Goal: Task Accomplishment & Management: Complete application form

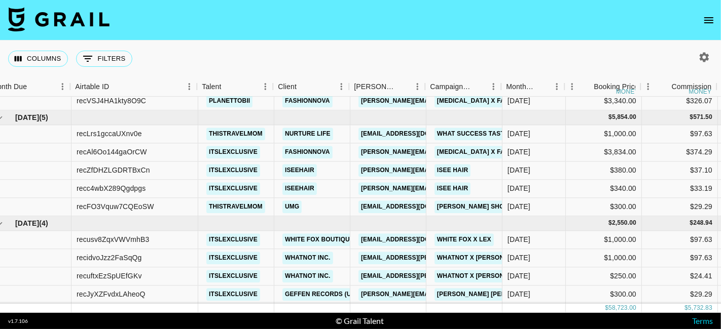
scroll to position [406, 0]
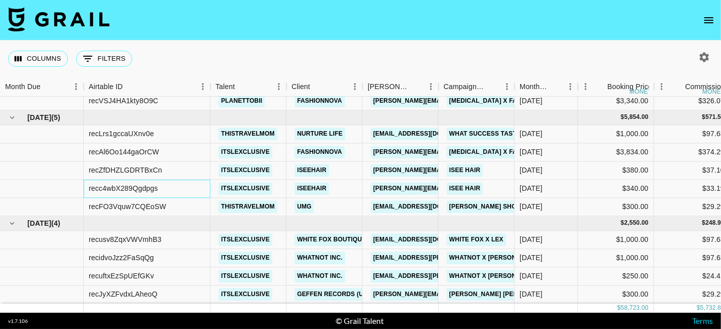
click at [87, 184] on div "recc4wbX289Qgdpgs" at bounding box center [147, 189] width 127 height 18
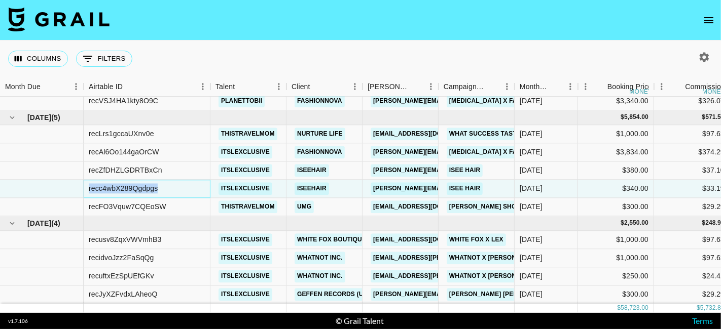
click at [87, 184] on div "recc4wbX289Qgdpgs" at bounding box center [147, 189] width 127 height 18
copy div "recc4wbX289Qgdpgs"
click at [89, 272] on div "recuftxEzSpUEfGKv" at bounding box center [121, 277] width 65 height 10
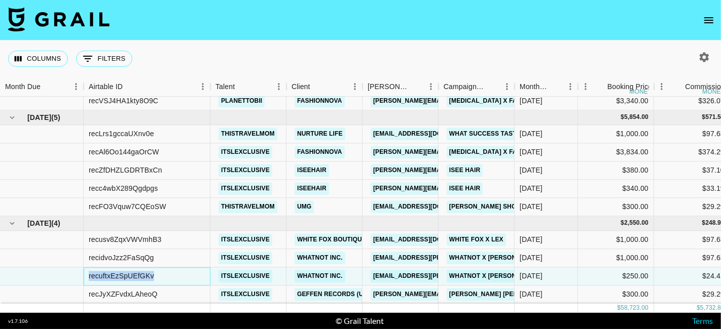
click at [89, 272] on div "recuftxEzSpUEfGKv" at bounding box center [121, 277] width 65 height 10
copy div "recuftxEzSpUEfGKv"
click at [102, 253] on div "recidvoJzz2FaSqQg" at bounding box center [121, 258] width 65 height 10
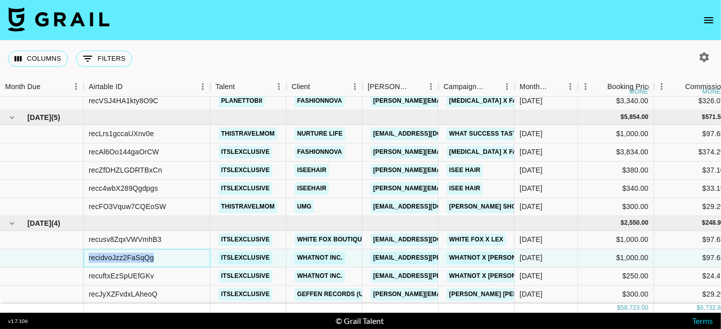
click at [102, 253] on div "recidvoJzz2FaSqQg" at bounding box center [121, 258] width 65 height 10
copy div "recidvoJzz2FaSqQg"
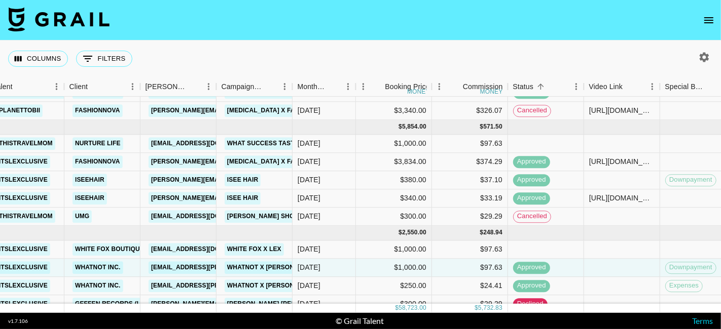
scroll to position [406, 222]
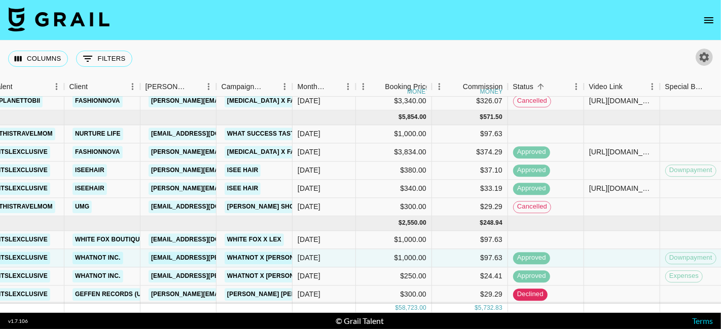
click at [704, 53] on icon "button" at bounding box center [704, 57] width 10 height 10
select select "[DATE]"
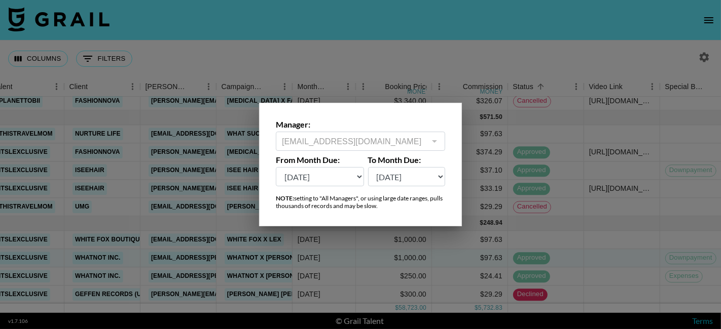
click at [714, 12] on div at bounding box center [360, 164] width 721 height 329
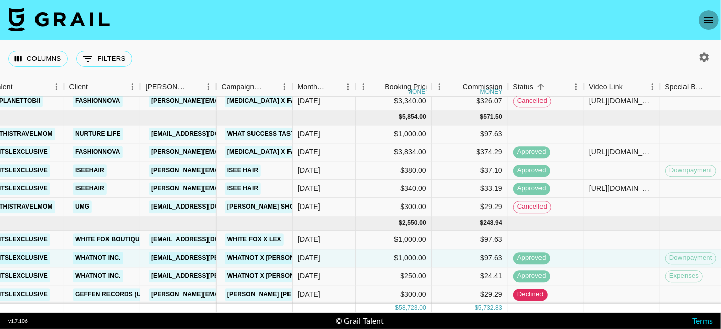
click at [705, 19] on icon "open drawer" at bounding box center [708, 20] width 12 height 12
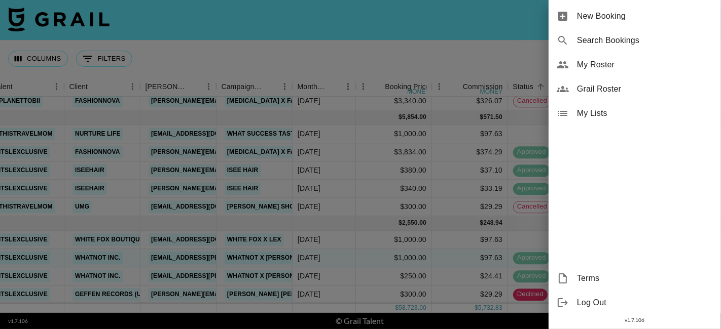
click at [396, 10] on div at bounding box center [360, 164] width 721 height 329
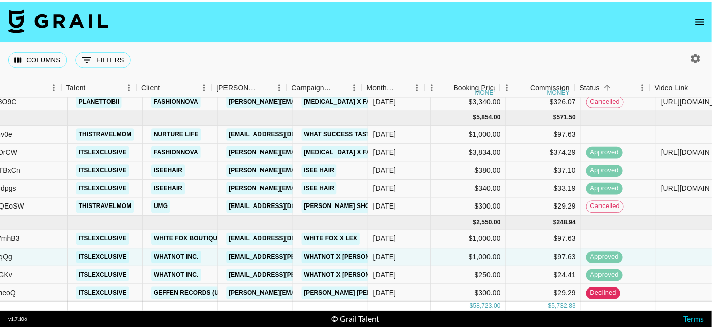
scroll to position [406, 140]
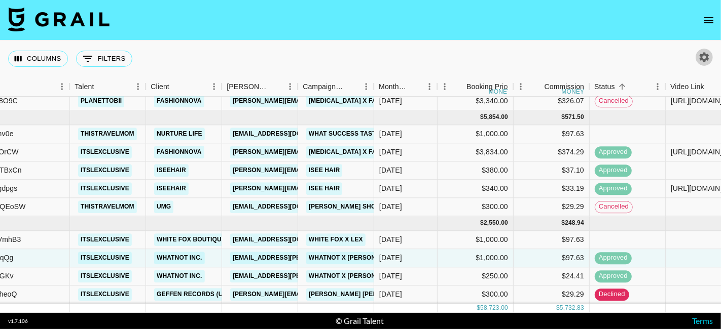
click at [706, 62] on icon "button" at bounding box center [704, 57] width 12 height 12
select select "[DATE]"
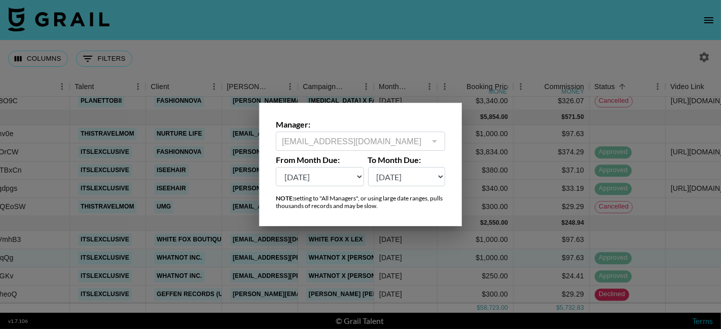
click at [659, 20] on div at bounding box center [360, 164] width 721 height 329
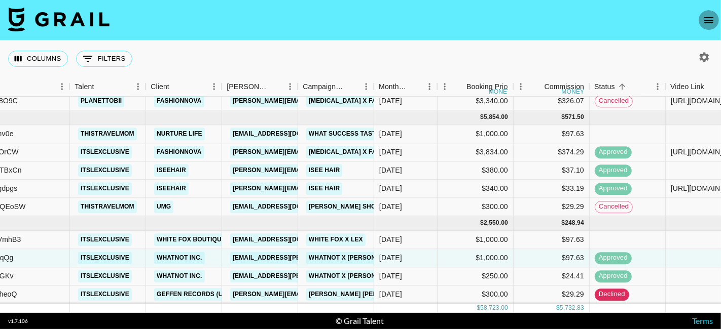
click at [712, 20] on icon "open drawer" at bounding box center [708, 20] width 9 height 6
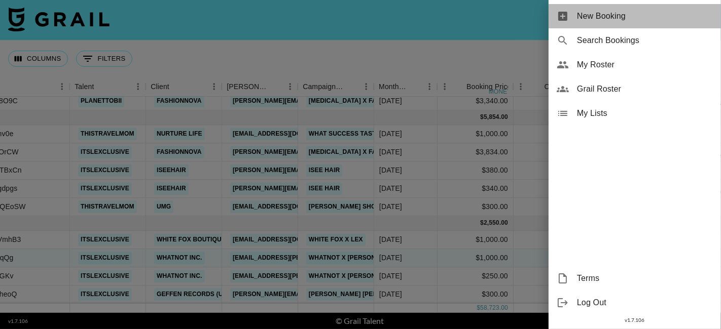
click at [580, 21] on span "New Booking" at bounding box center [645, 16] width 136 height 12
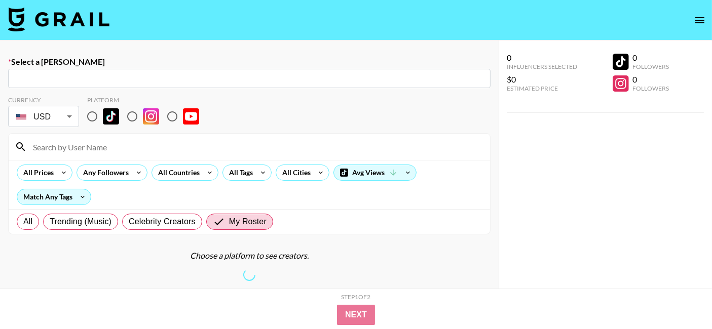
click at [56, 73] on input "text" at bounding box center [249, 79] width 470 height 12
click at [52, 76] on input "text" at bounding box center [249, 79] width 470 height 12
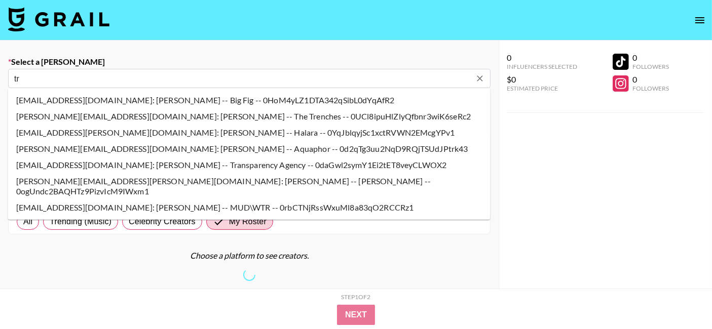
type input "[EMAIL_ADDRESS][DOMAIN_NAME]: [PERSON_NAME] -- Creed Media -- znsfw4ZA5vPp1wxJa…"
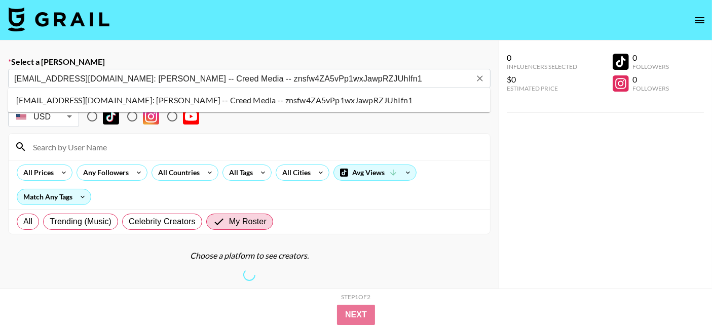
click at [163, 94] on li "[EMAIL_ADDRESS][DOMAIN_NAME]: [PERSON_NAME] -- Creed Media -- znsfw4ZA5vPp1wxJa…" at bounding box center [249, 100] width 482 height 16
select select "Song"
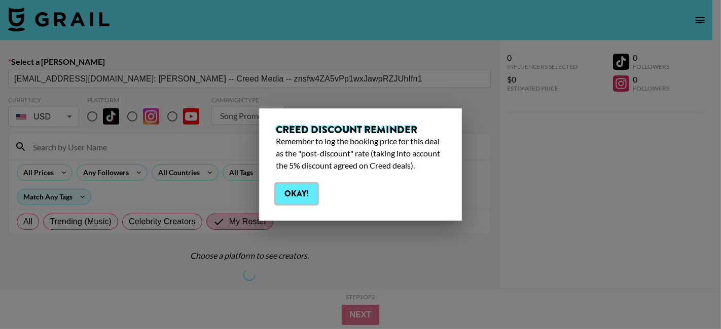
click at [300, 195] on button "Okay!" at bounding box center [297, 194] width 42 height 20
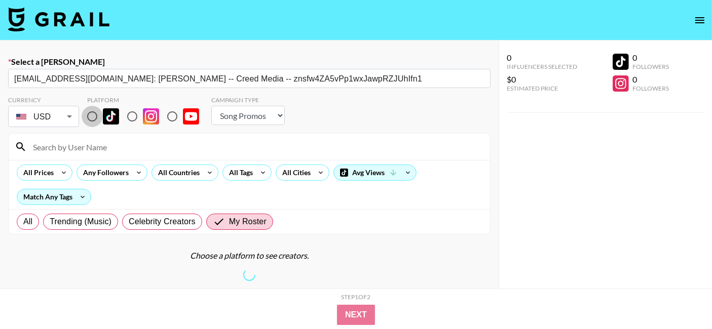
click at [93, 116] on input "radio" at bounding box center [92, 116] width 21 height 21
radio input "true"
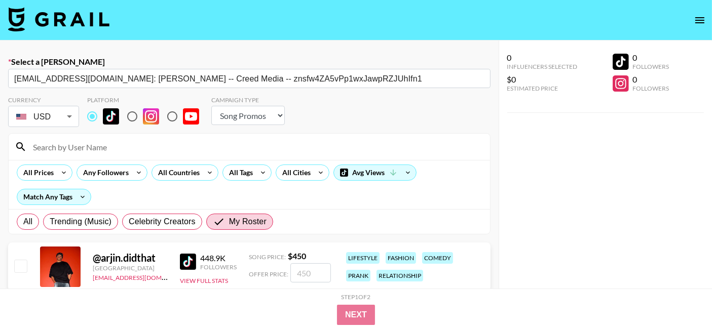
click at [84, 145] on input at bounding box center [255, 147] width 457 height 16
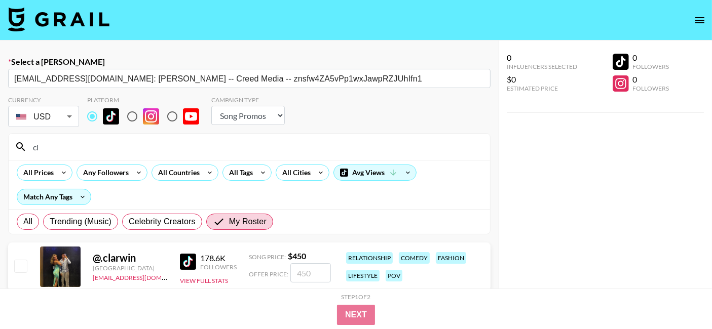
type input "clarwi"
click at [19, 261] on input "checkbox" at bounding box center [20, 266] width 12 height 12
checkbox input "true"
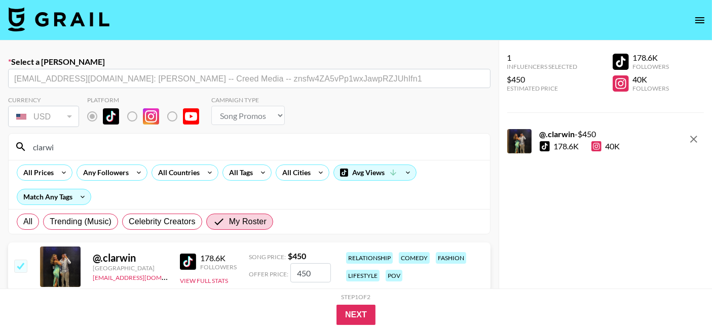
click at [313, 273] on input "450" at bounding box center [310, 273] width 41 height 19
type input "4"
checkbox input "false"
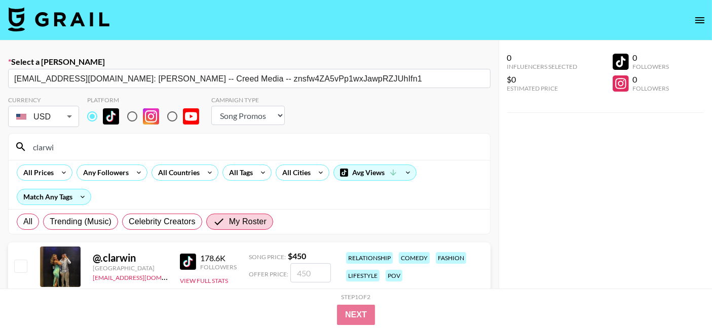
checkbox input "true"
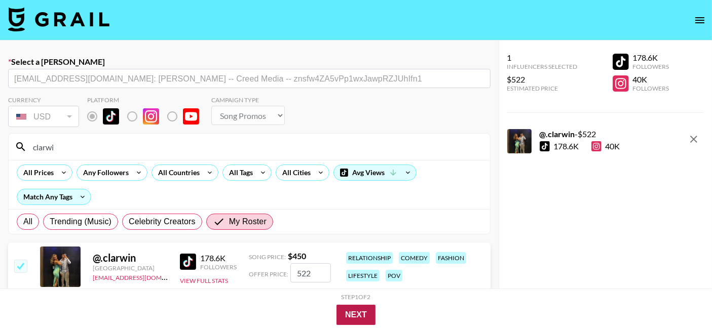
type input "522"
click at [355, 315] on button "Next" at bounding box center [355, 315] width 39 height 20
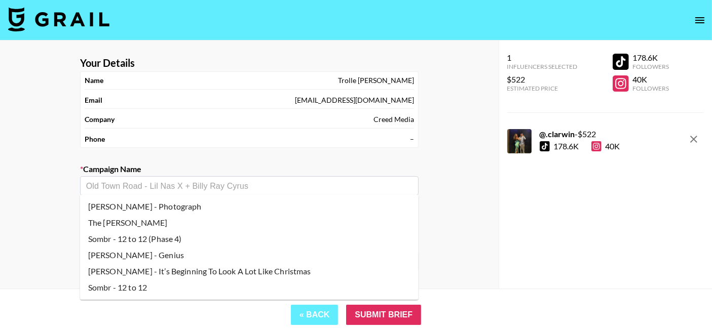
click at [205, 190] on input "text" at bounding box center [249, 186] width 326 height 12
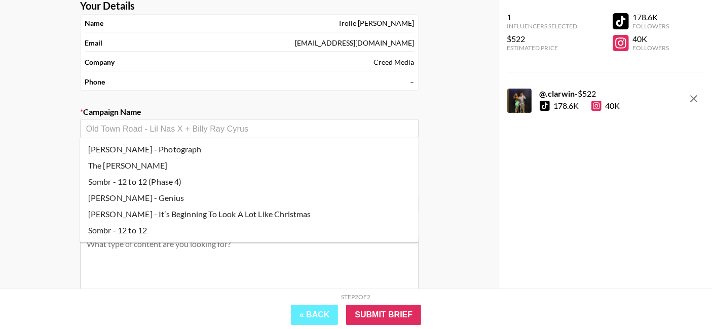
scroll to position [59, 0]
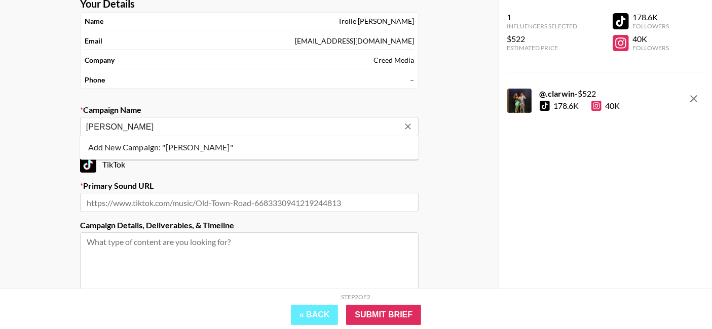
click at [193, 141] on li "Add New Campaign: "[PERSON_NAME]"" at bounding box center [249, 147] width 339 height 16
type input "[PERSON_NAME]"
click at [103, 200] on input "text" at bounding box center [249, 202] width 339 height 19
paste input "[URL][DOMAIN_NAME]"
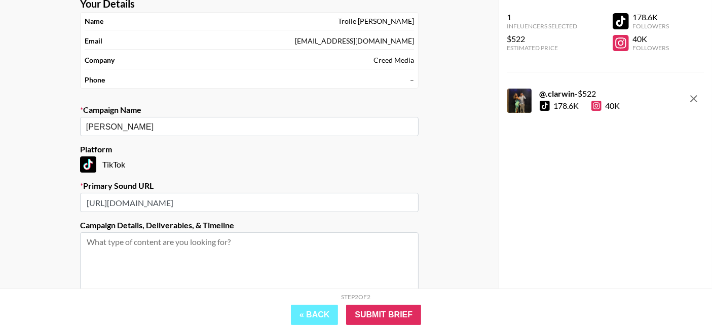
type input "[URL][DOMAIN_NAME]"
click at [123, 241] on textarea at bounding box center [249, 271] width 339 height 76
type textarea "1 tiktok reposted to reel"
click at [385, 322] on input "Submit Brief" at bounding box center [383, 315] width 75 height 20
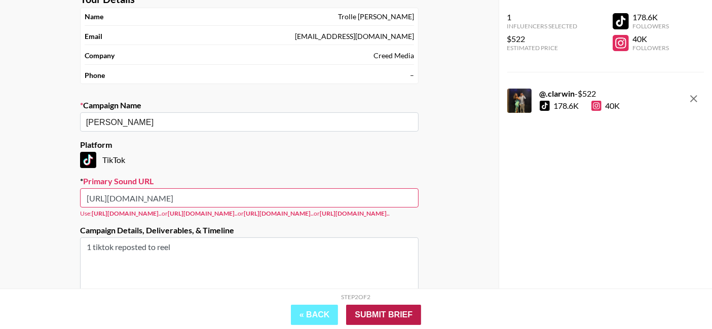
scroll to position [65, 0]
type input "h"
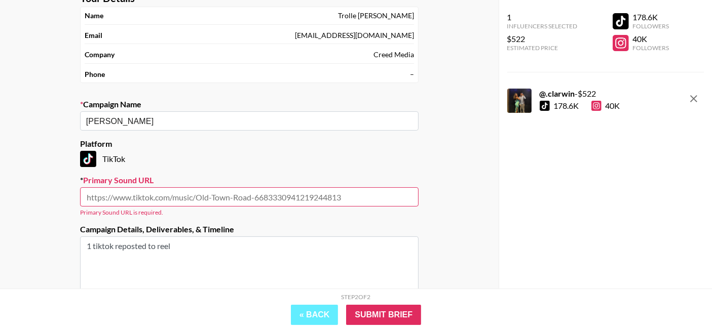
paste input "[URL][DOMAIN_NAME]"
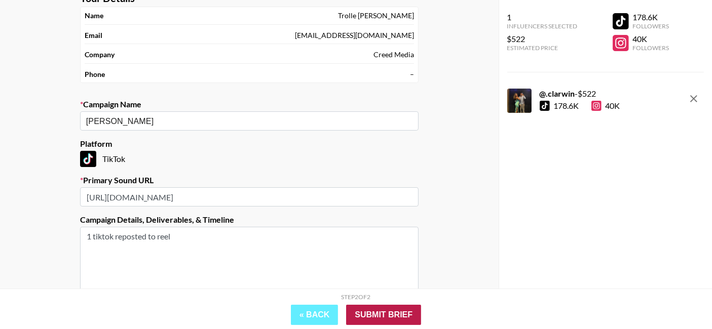
type input "[URL][DOMAIN_NAME]"
click at [388, 310] on input "Submit Brief" at bounding box center [383, 315] width 75 height 20
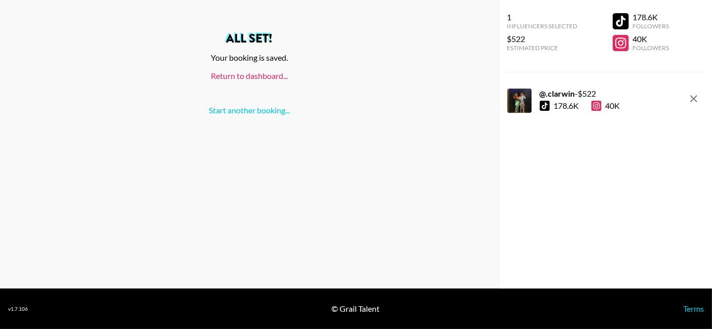
click at [272, 72] on link "Return to dashboard..." at bounding box center [249, 76] width 77 height 10
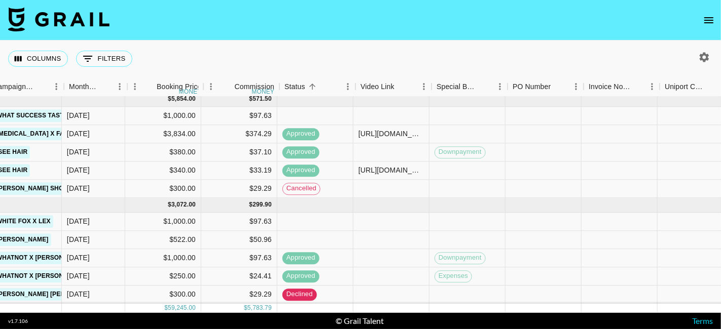
scroll to position [425, 457]
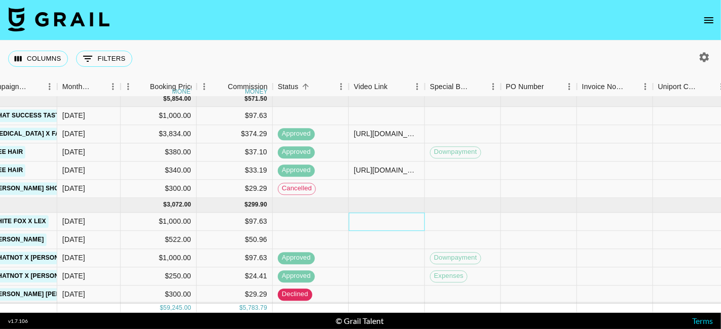
click at [381, 213] on div at bounding box center [387, 222] width 76 height 18
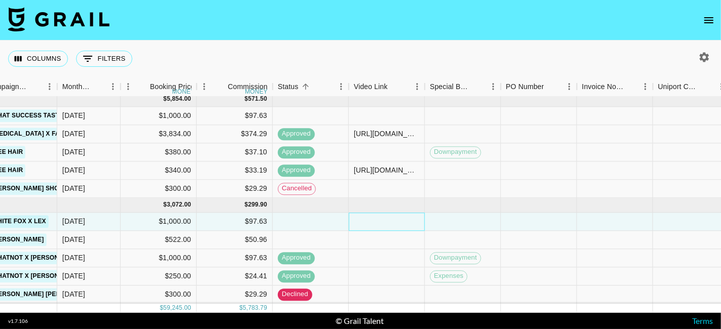
click at [381, 213] on div at bounding box center [387, 222] width 76 height 18
click at [375, 232] on div at bounding box center [387, 240] width 76 height 18
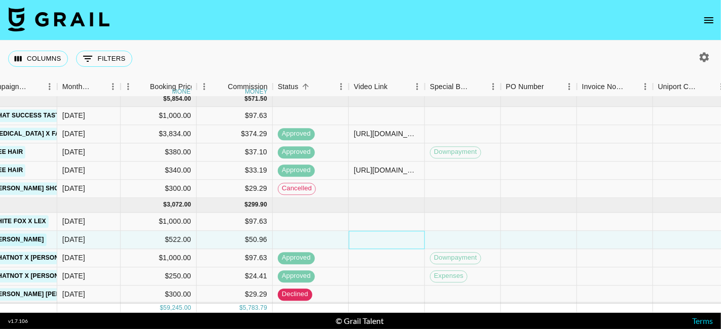
click at [375, 232] on div at bounding box center [387, 240] width 76 height 18
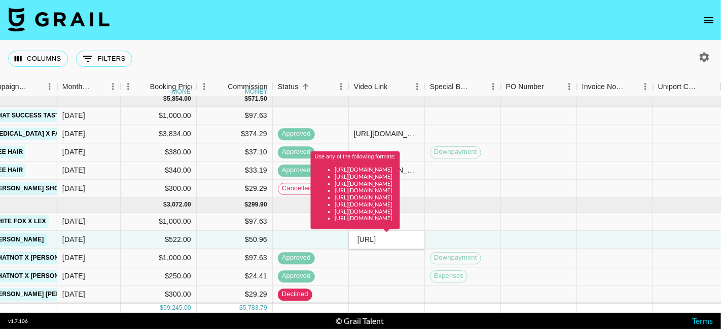
scroll to position [0, 0]
type input "h"
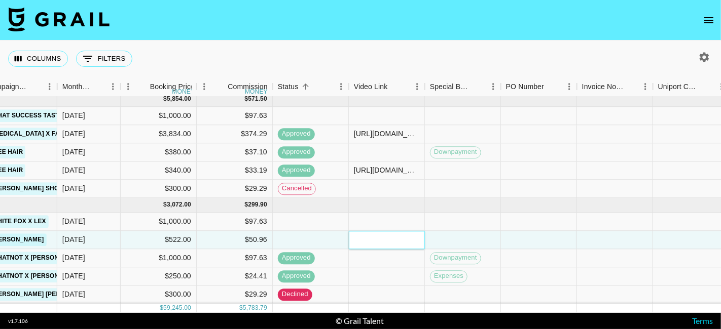
click at [365, 236] on input "text" at bounding box center [386, 240] width 74 height 8
paste input "https://www.tiktok.com/@arwinclara/video/7559693831420022048"
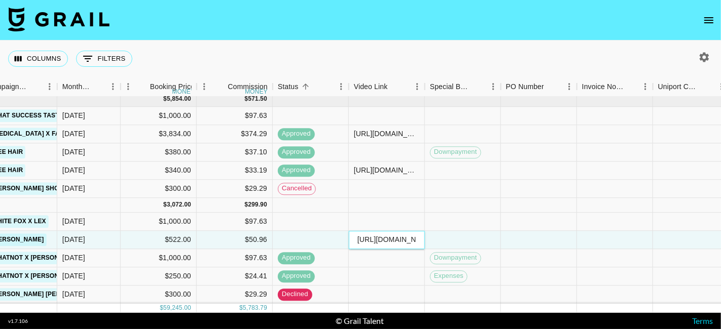
scroll to position [0, 153]
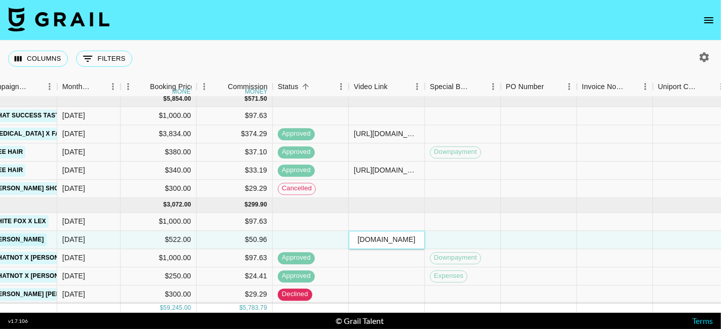
type input "https://www.tiktok.com/@arwinclara/video/7559693831420022048"
click at [510, 236] on div at bounding box center [539, 240] width 76 height 18
click at [514, 234] on div at bounding box center [539, 240] width 76 height 18
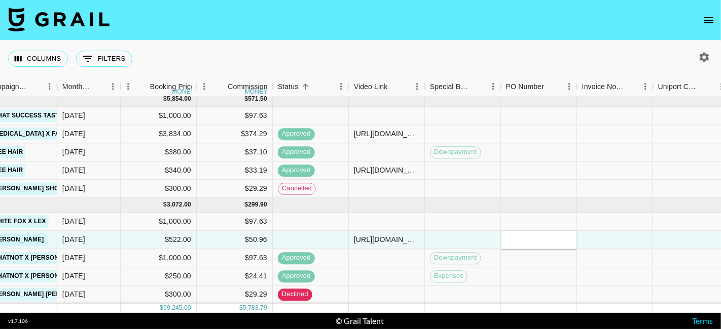
type input "TGsoZxG"
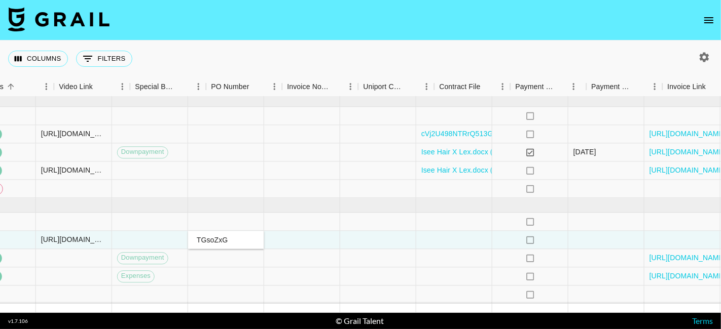
scroll to position [425, 818]
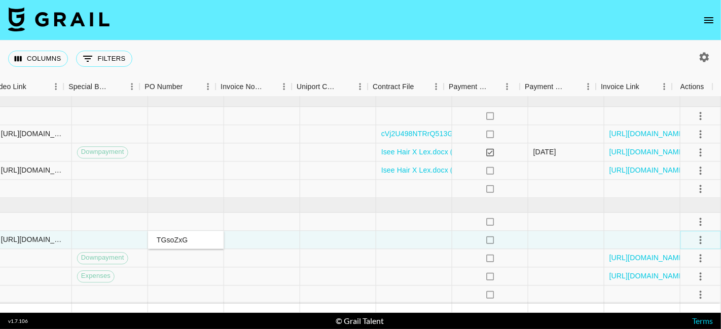
click at [699, 236] on icon "select merge strategy" at bounding box center [700, 240] width 2 height 8
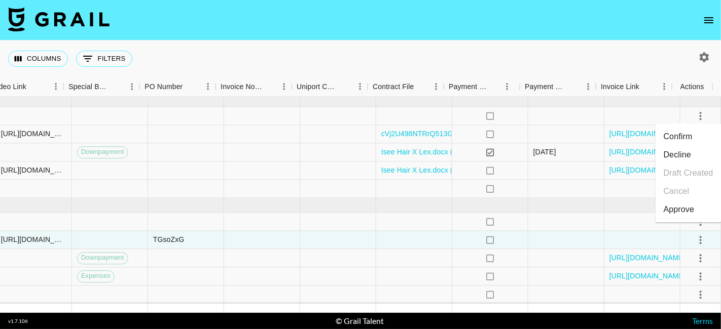
click at [699, 211] on li "Approve" at bounding box center [688, 210] width 66 height 18
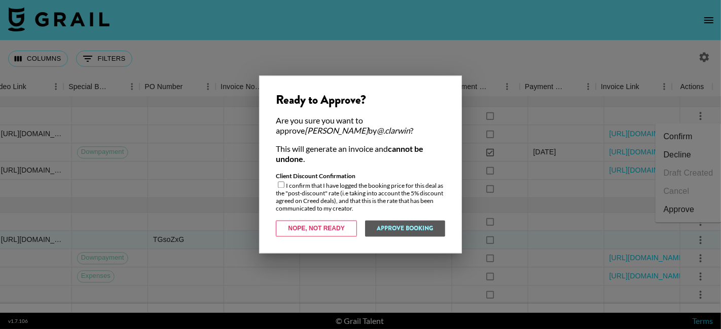
click at [296, 180] on div "Client Discount Confirmation I confirm that I have logged the booking price for…" at bounding box center [360, 193] width 169 height 40
click at [283, 185] on input "checkbox" at bounding box center [281, 185] width 7 height 7
checkbox input "true"
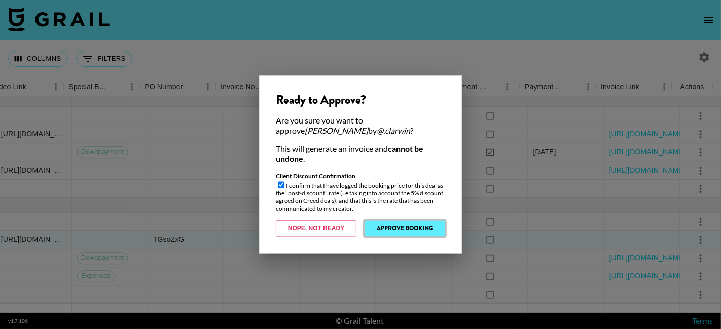
click at [401, 233] on button "Approve Booking" at bounding box center [404, 229] width 81 height 16
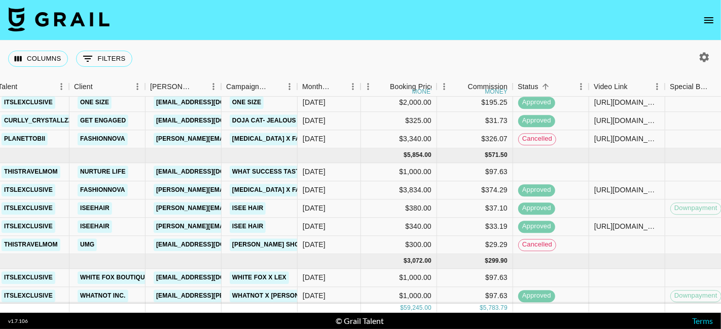
scroll to position [359, 217]
